Goal: Information Seeking & Learning: Check status

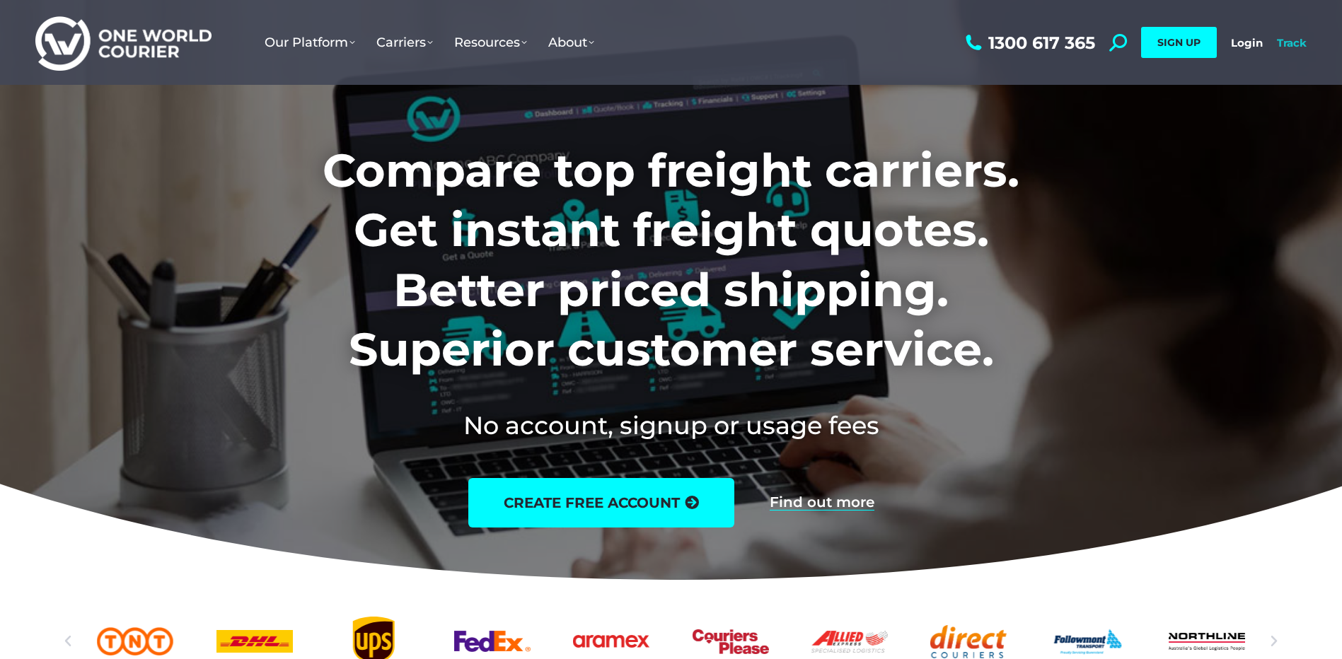
click at [1296, 43] on link "Track" at bounding box center [1292, 42] width 30 height 13
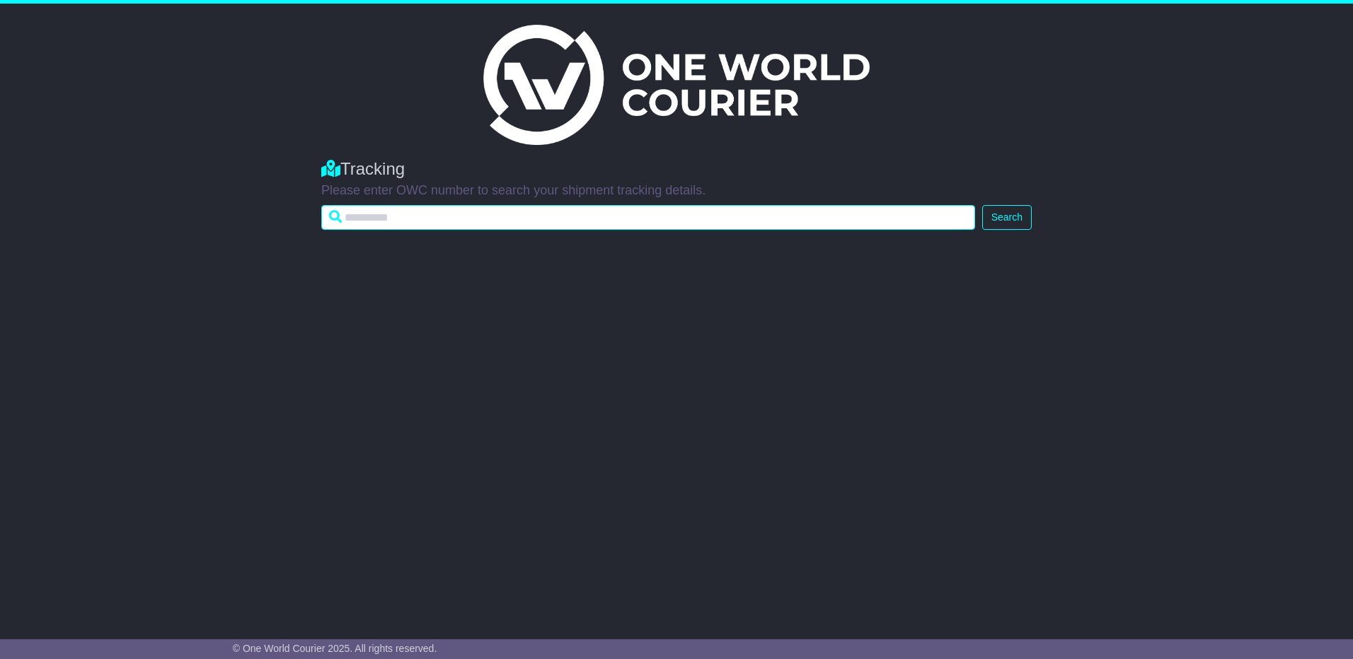
click at [371, 219] on input "text" at bounding box center [648, 217] width 654 height 25
type input "**********"
click at [982, 205] on button "Search" at bounding box center [1007, 217] width 50 height 25
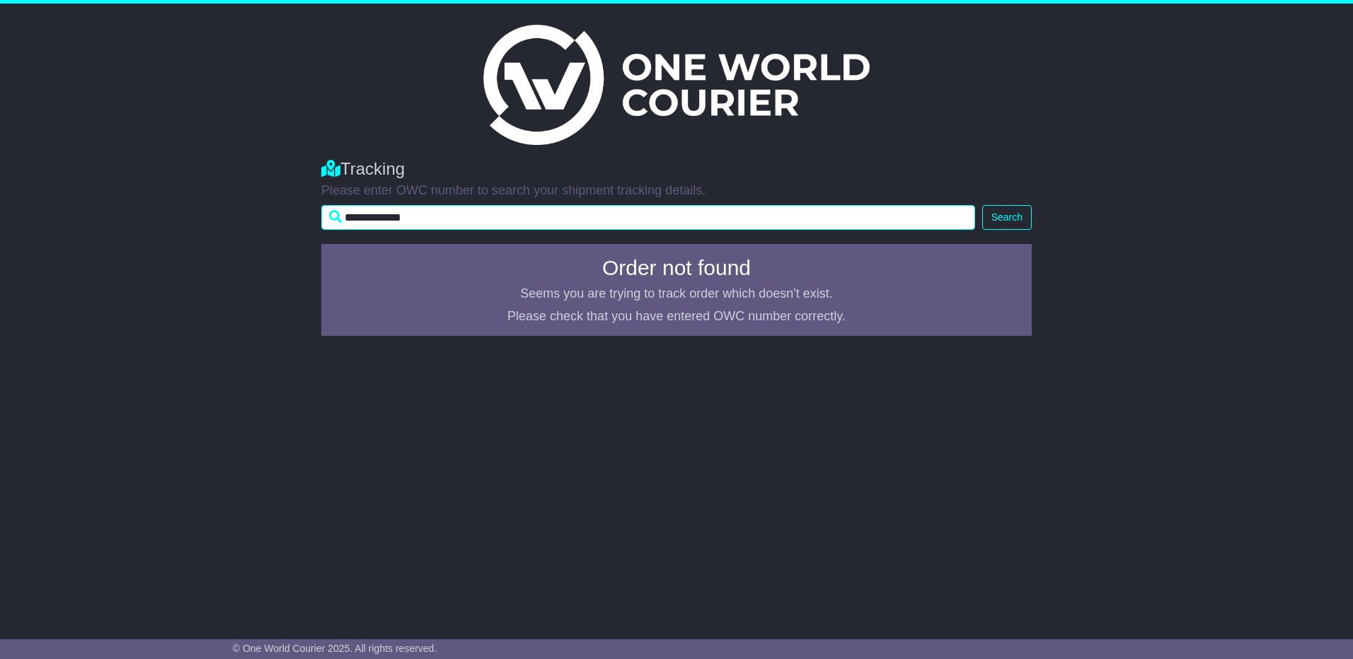
click at [357, 216] on input "**********" at bounding box center [648, 217] width 654 height 25
type input "**********"
click at [982, 205] on button "Search" at bounding box center [1007, 217] width 50 height 25
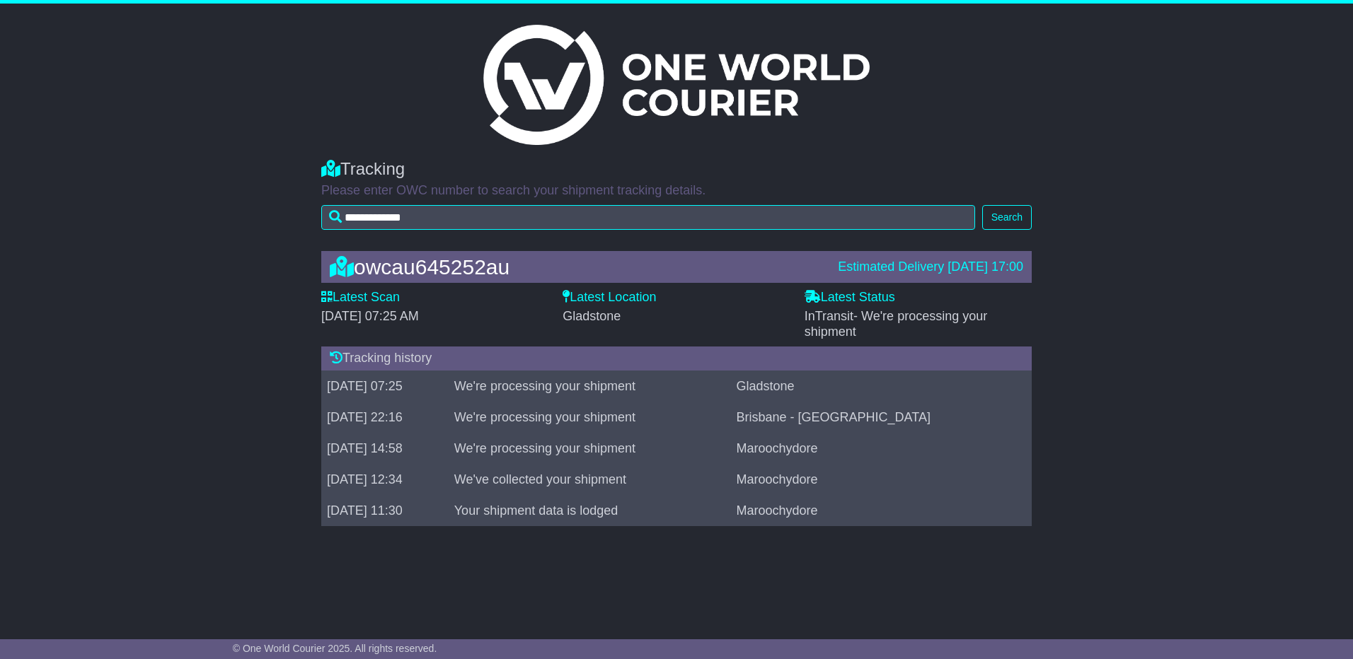
click at [977, 266] on div "Estimated Delivery 12 Sep 2025 17:00" at bounding box center [930, 268] width 185 height 16
click at [414, 311] on span "[DATE] 07:25 AM" at bounding box center [370, 316] width 98 height 14
drag, startPoint x: 338, startPoint y: 310, endPoint x: 435, endPoint y: 362, distance: 110.2
click at [435, 362] on div "owcau645252au Estimated Delivery 12 Sep 2025 17:00 Latest Scan 12 September 202…" at bounding box center [676, 392] width 725 height 311
click at [174, 300] on div "owcau645252au Estimated Delivery 12 Sep 2025 17:00 Latest Scan 12 September 202…" at bounding box center [676, 392] width 1353 height 311
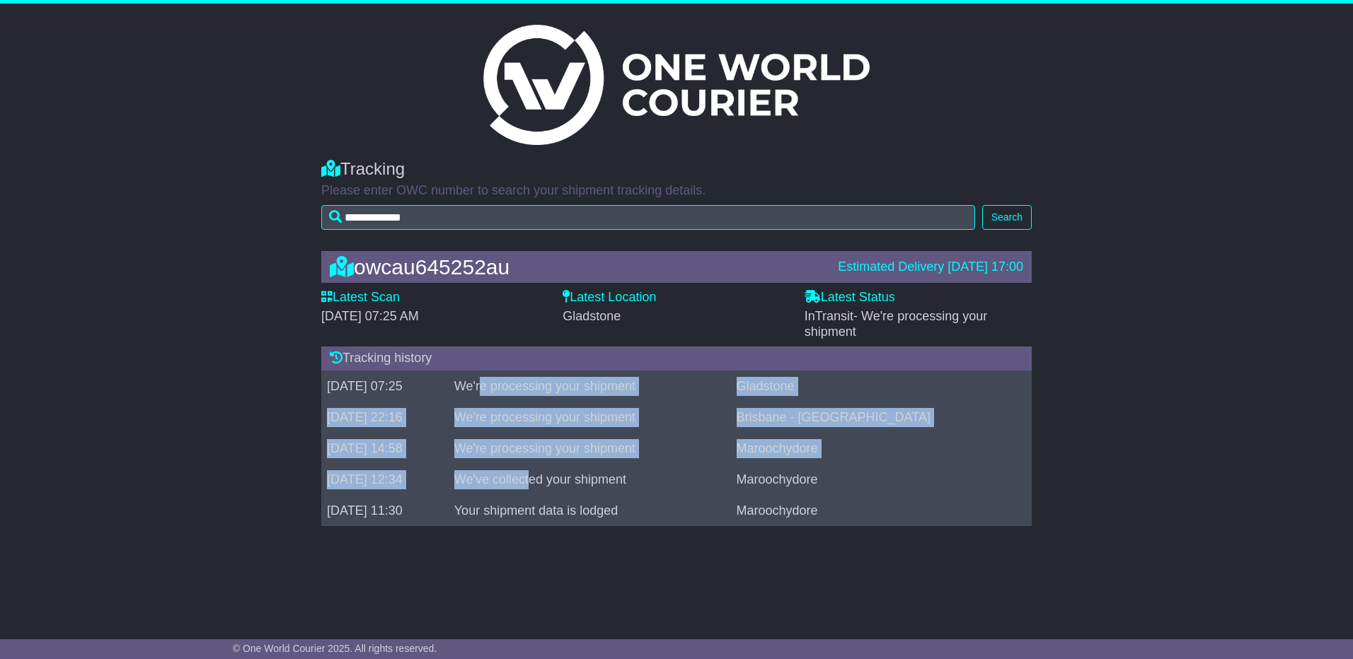
drag, startPoint x: 546, startPoint y: 390, endPoint x: 594, endPoint y: 469, distance: 92.7
click at [594, 469] on tbody "12 Sep 2025 07:25 We're processing your shipment Gladstone 11 Sep 2025 22:16 We…" at bounding box center [676, 449] width 710 height 156
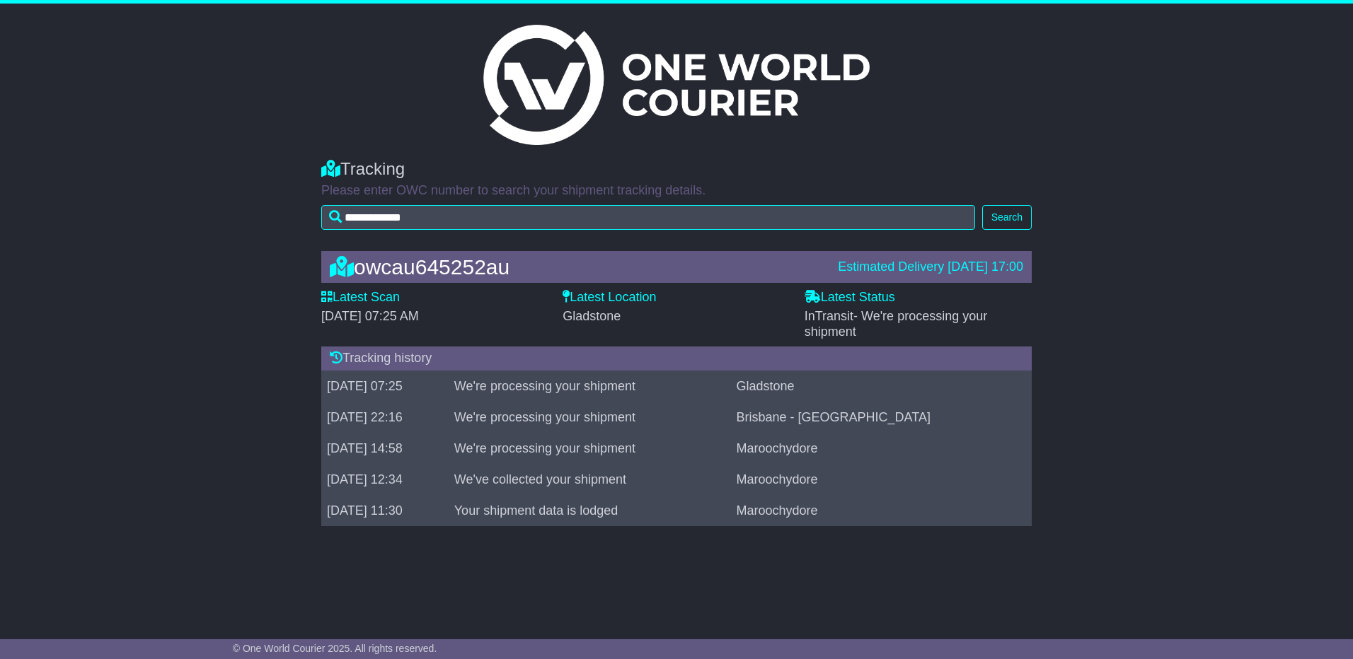
drag, startPoint x: 594, startPoint y: 469, endPoint x: 1151, endPoint y: 496, distance: 557.5
click at [1180, 497] on div "owcau645252au Estimated Delivery 12 Sep 2025 17:00 Latest Scan 12 September 202…" at bounding box center [676, 392] width 1353 height 311
click at [1156, 321] on div "owcau645252au Estimated Delivery 12 Sep 2025 17:00 Latest Scan 12 September 202…" at bounding box center [676, 392] width 1353 height 311
click at [398, 388] on td "[DATE] 07:25" at bounding box center [384, 386] width 127 height 31
click at [419, 276] on div "owcau645252au" at bounding box center [577, 266] width 508 height 23
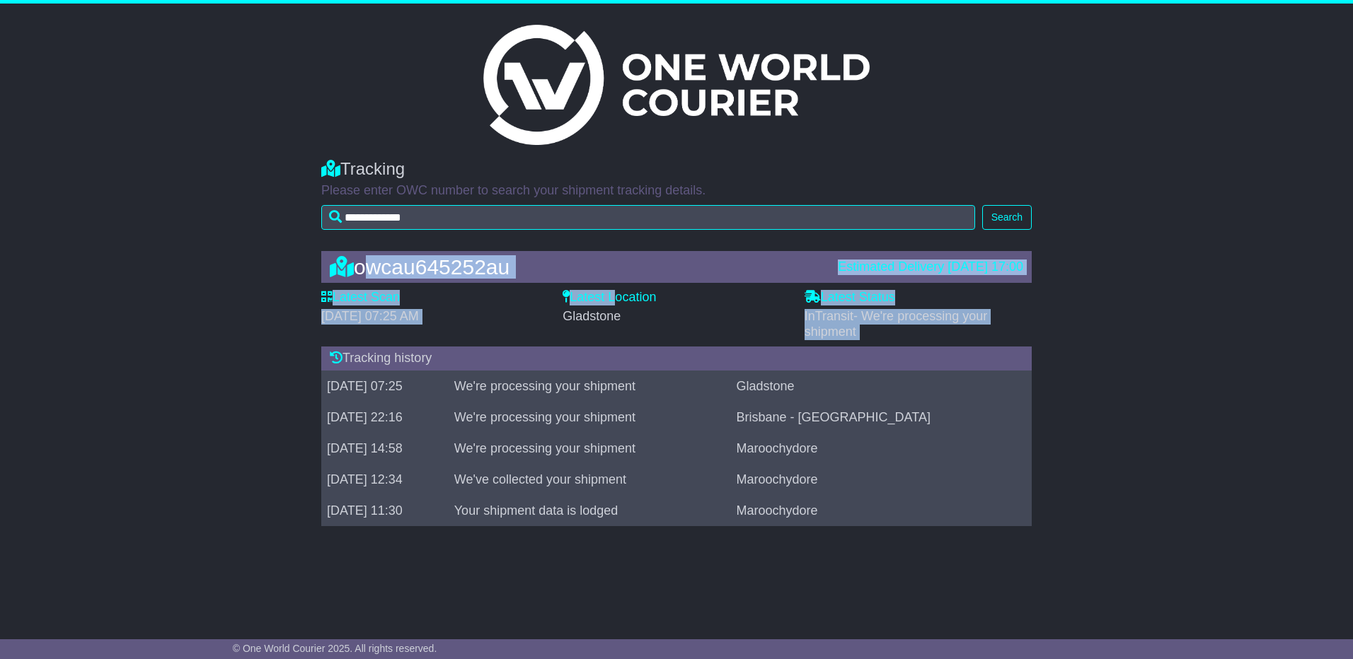
drag, startPoint x: 360, startPoint y: 267, endPoint x: 616, endPoint y: 301, distance: 257.8
click at [616, 301] on div "owcau645252au Estimated Delivery 12 Sep 2025 17:00 Latest Scan 12 September 202…" at bounding box center [676, 392] width 725 height 311
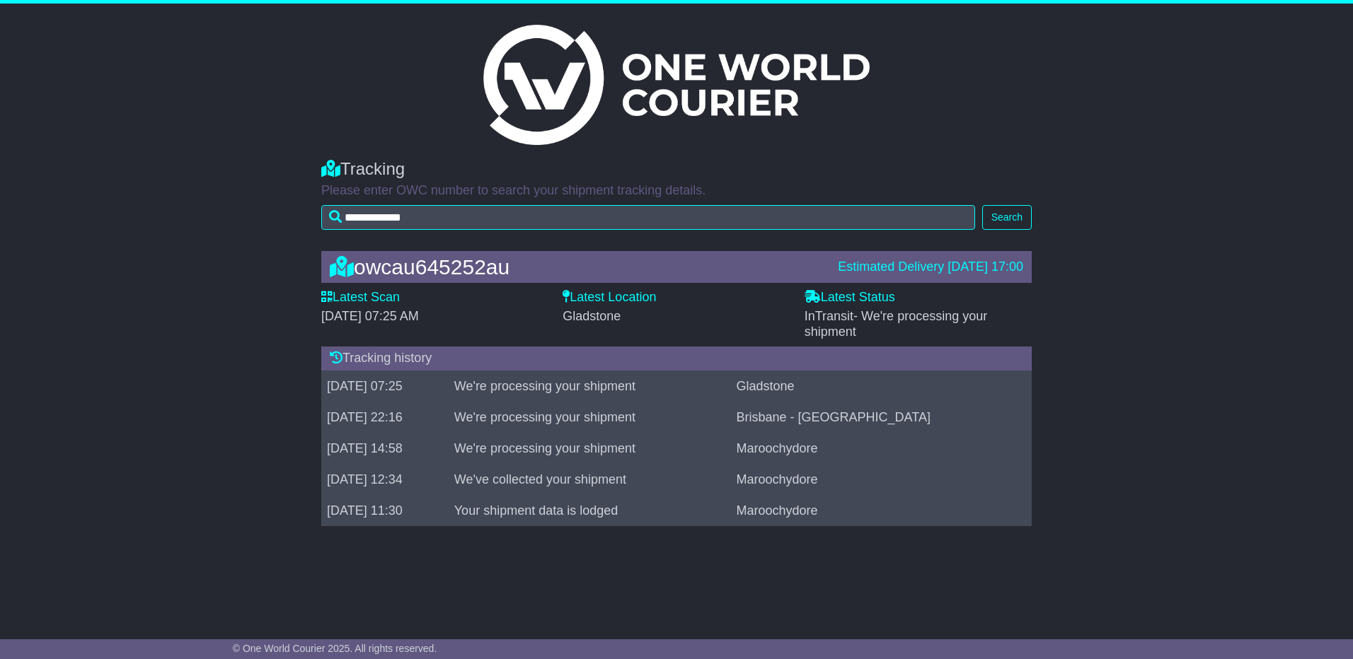
drag, startPoint x: 616, startPoint y: 301, endPoint x: 222, endPoint y: 363, distance: 398.2
click at [222, 363] on div "owcau645252au Estimated Delivery 12 Sep 2025 17:00 Latest Scan 12 September 202…" at bounding box center [676, 392] width 1353 height 311
click at [333, 358] on icon at bounding box center [336, 357] width 13 height 13
drag, startPoint x: 994, startPoint y: 215, endPoint x: 813, endPoint y: 239, distance: 182.7
click at [994, 215] on button "Search" at bounding box center [1007, 217] width 50 height 25
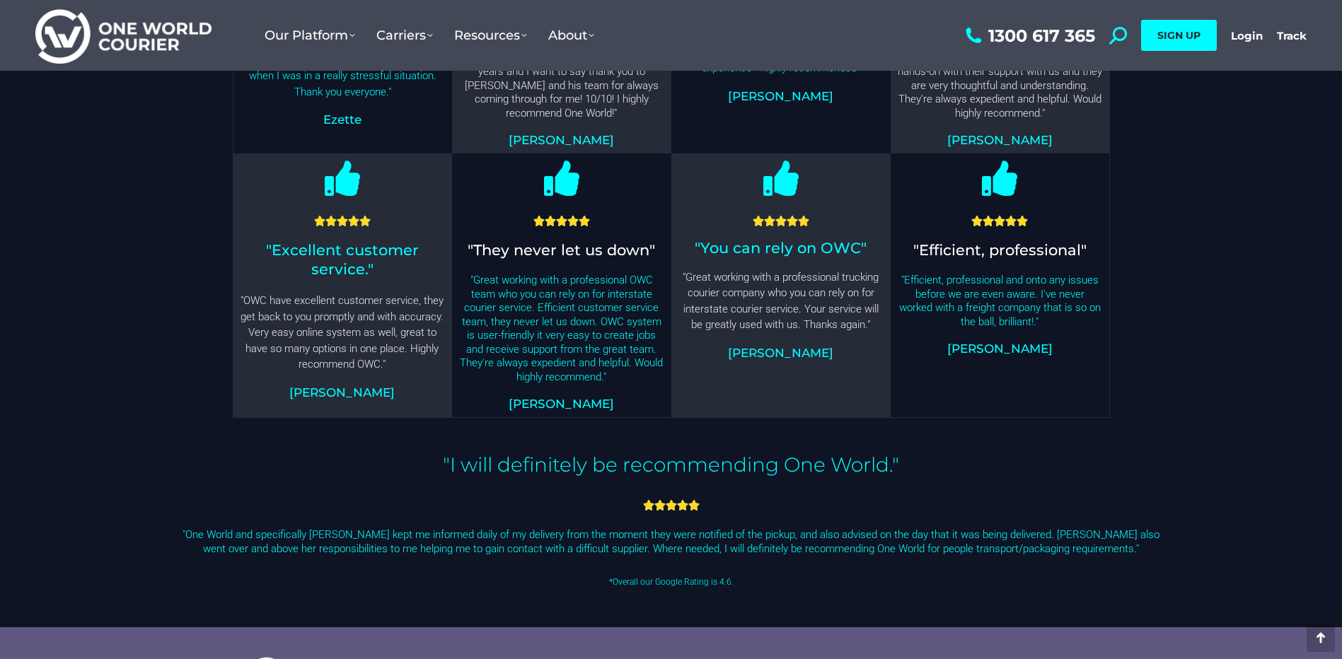
scroll to position [3924, 0]
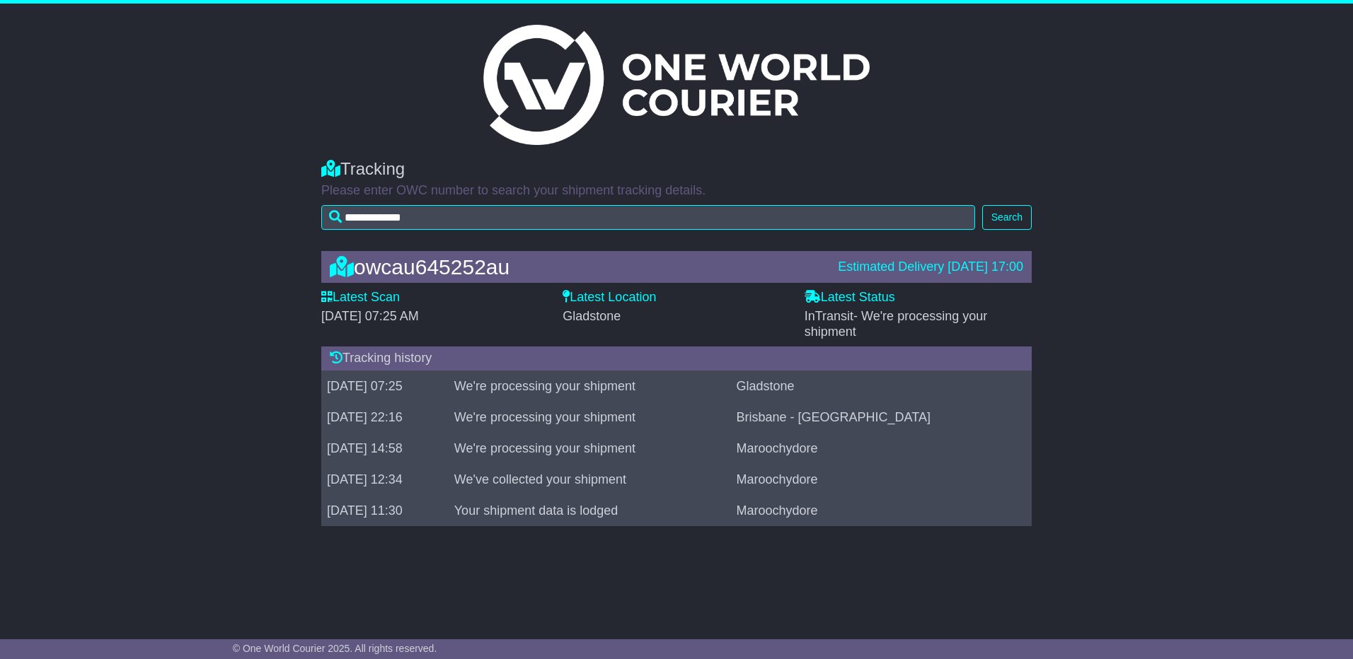
click at [152, 274] on div "owcau645252au Estimated Delivery 12 Sep 2025 17:00 Latest Scan 12 September 202…" at bounding box center [676, 392] width 1353 height 311
click at [1003, 218] on button "Search" at bounding box center [1007, 217] width 50 height 25
